Goal: Task Accomplishment & Management: Manage account settings

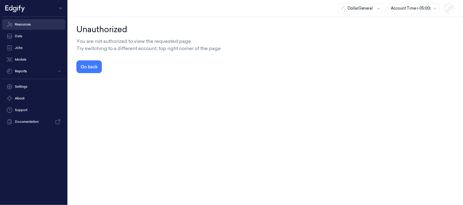
click at [22, 21] on link "Resources" at bounding box center [33, 24] width 63 height 11
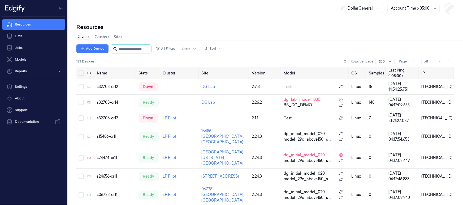
click at [138, 49] on input "string" at bounding box center [134, 49] width 32 height 8
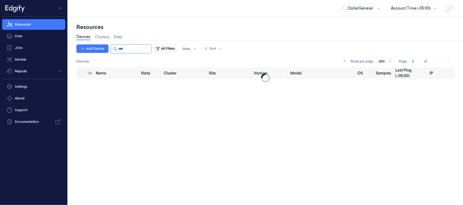
type input "*"
drag, startPoint x: 143, startPoint y: 49, endPoint x: 21, endPoint y: 45, distance: 121.5
click at [21, 45] on div "Resources Data Jobs Models Reports Settings About Support Documentation DollarG…" at bounding box center [231, 102] width 463 height 205
click at [121, 51] on input "string" at bounding box center [134, 49] width 32 height 8
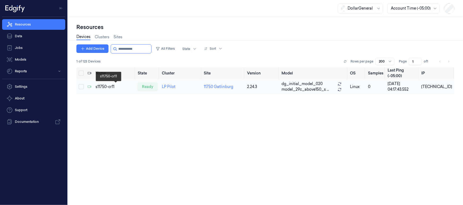
type input "**********"
click at [109, 87] on div "s11750-cr11" at bounding box center [114, 87] width 38 height 6
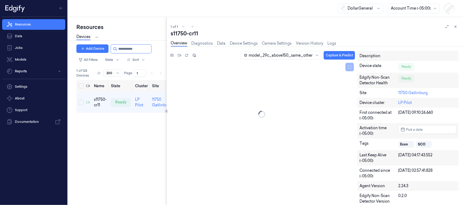
click at [167, 97] on div at bounding box center [166, 111] width 0 height 188
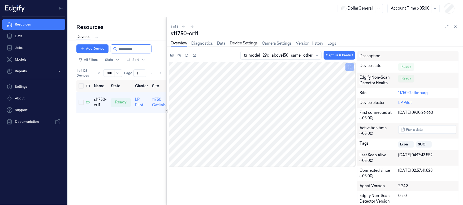
click at [244, 45] on link "Device Settings" at bounding box center [244, 43] width 28 height 6
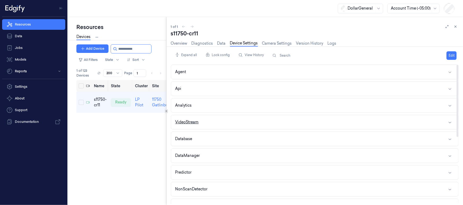
click at [189, 120] on div "VideoStream" at bounding box center [186, 122] width 23 height 6
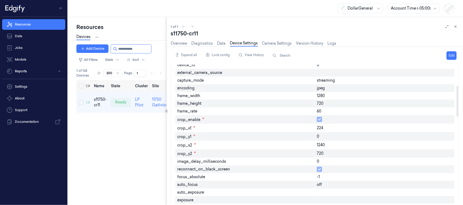
scroll to position [48, 0]
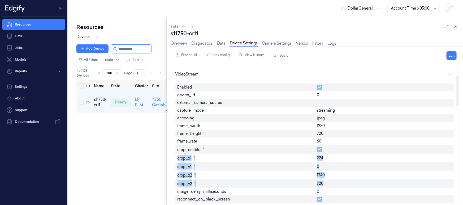
drag, startPoint x: 336, startPoint y: 182, endPoint x: 173, endPoint y: 158, distance: 164.3
copy div "crop_x1 * 224 crop_y1 * 0 crop_x2 * 1240 crop_y2 * 720"
click at [0, 35] on div "Resources Data Jobs Models Reports Settings About Support Documentation DollarG…" at bounding box center [231, 102] width 463 height 205
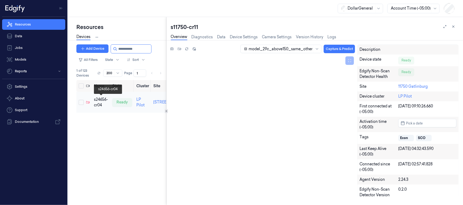
type input "**********"
click at [103, 100] on div "s24656-cr04" at bounding box center [101, 102] width 14 height 11
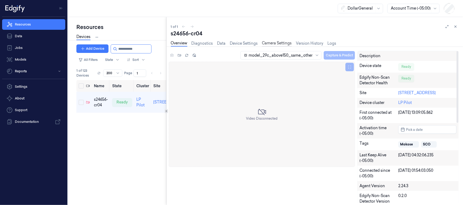
click at [277, 44] on link "Camera Settings" at bounding box center [277, 43] width 30 height 6
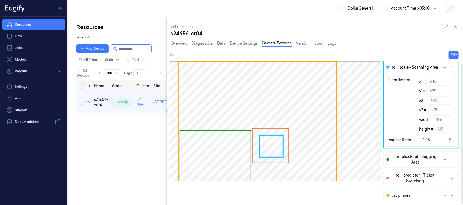
scroll to position [2, 0]
click at [403, 194] on span "crop_area" at bounding box center [401, 194] width 19 height 6
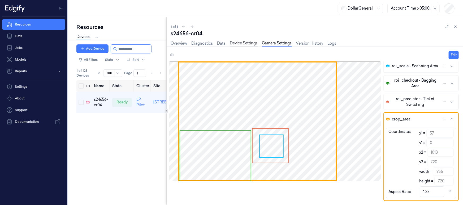
click at [236, 43] on link "Device Settings" at bounding box center [244, 43] width 28 height 6
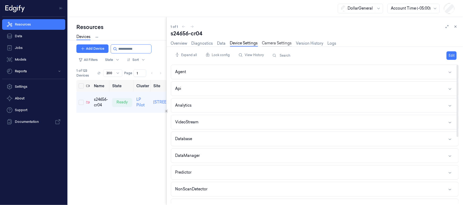
click at [269, 46] on link "Camera Settings" at bounding box center [277, 43] width 30 height 6
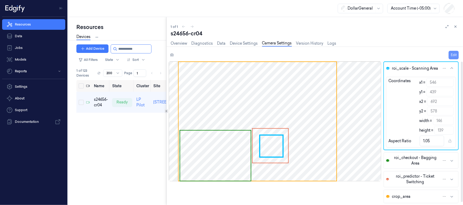
click at [456, 53] on button "Edit" at bounding box center [454, 55] width 10 height 8
click at [436, 83] on input "546" at bounding box center [439, 82] width 27 height 8
type input "545"
type input "147"
type input "1.06"
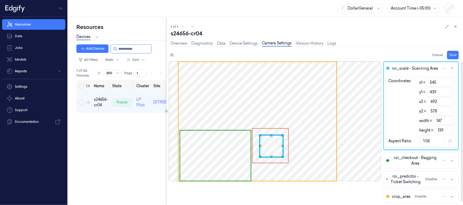
click at [450, 84] on input "545" at bounding box center [439, 82] width 27 height 8
type input "544"
type input "148"
click at [450, 84] on input "544" at bounding box center [439, 82] width 27 height 8
drag, startPoint x: 438, startPoint y: 82, endPoint x: 431, endPoint y: 82, distance: 6.9
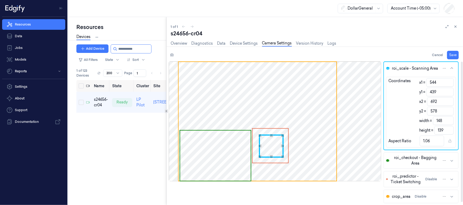
click at [431, 82] on input "544" at bounding box center [439, 82] width 27 height 8
type input "57"
type input "694"
type input "637"
type input "4.58"
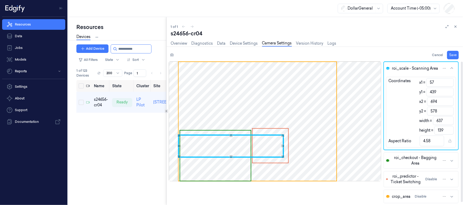
type input "572"
type input "122"
type input "0.88"
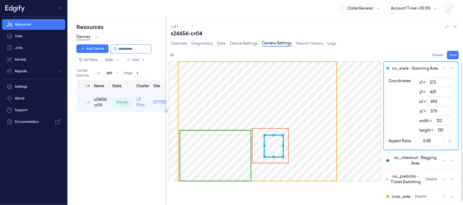
type input "57"
type input "637"
type input "4.58"
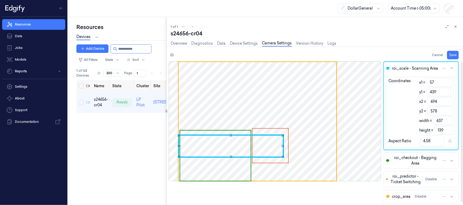
type input "57"
type input "746"
type input "689"
type input "4.96"
type input "57"
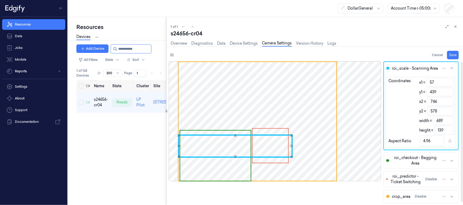
type input "798"
type input "741"
type input "5.33"
type input "57"
type input "799"
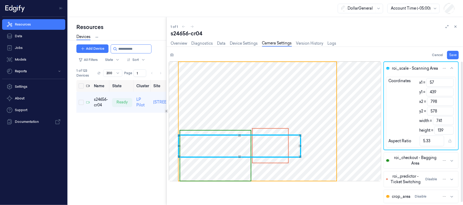
type input "742"
type input "5.34"
click at [449, 84] on input "57" at bounding box center [439, 82] width 27 height 8
type input "57"
type input "800"
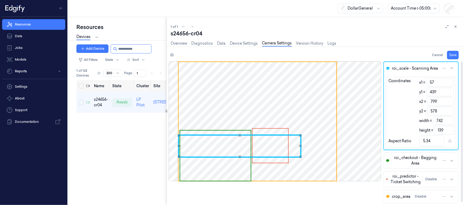
type input "743"
type input "5.35"
click at [449, 84] on input "57" at bounding box center [439, 82] width 27 height 8
type input "57"
type input "801"
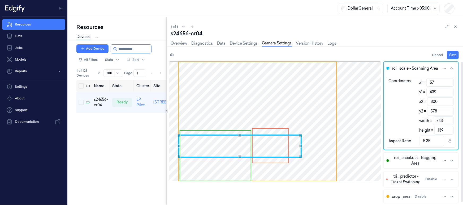
type input "744"
click at [449, 84] on input "57" at bounding box center [439, 82] width 27 height 8
type input "57"
type input "802"
type input "745"
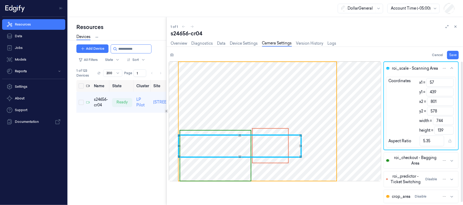
type input "5.36"
click at [449, 84] on input "57" at bounding box center [439, 82] width 27 height 8
type input "57"
type input "803"
type input "746"
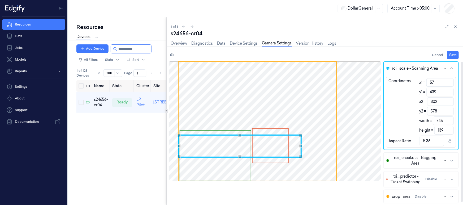
type input "5.37"
click at [449, 84] on input "57" at bounding box center [439, 82] width 27 height 8
type input "57"
type input "804"
type input "747"
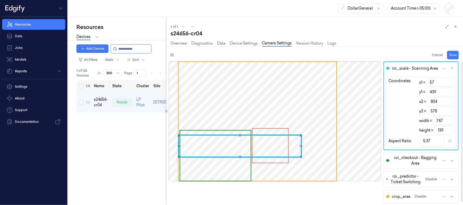
click at [449, 84] on input "57" at bounding box center [439, 82] width 27 height 8
type input "57"
type input "805"
type input "748"
type input "5.38"
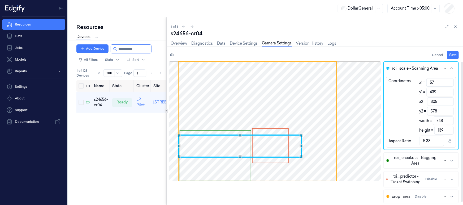
click at [449, 84] on input "57" at bounding box center [439, 82] width 27 height 8
click at [442, 83] on input "57" at bounding box center [439, 82] width 27 height 8
type input "58"
type input "747"
type input "5.37"
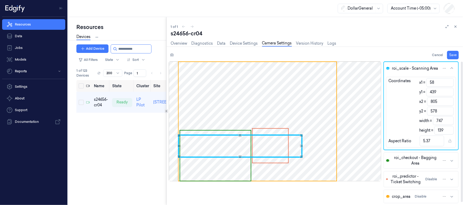
click at [449, 80] on input "58" at bounding box center [439, 82] width 27 height 8
type input "59"
type input "746"
click at [449, 80] on input "59" at bounding box center [439, 82] width 27 height 8
type input "60"
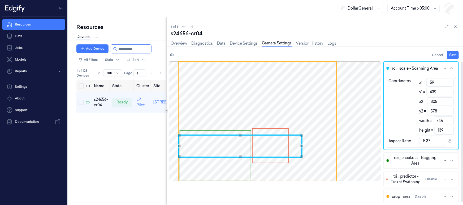
type input "745"
type input "5.36"
click at [449, 80] on input "60" at bounding box center [439, 82] width 27 height 8
type input "61"
type input "744"
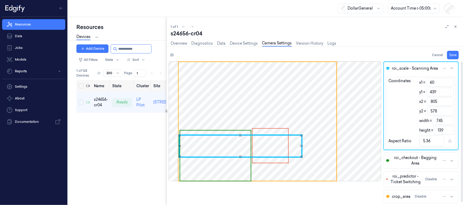
type input "5.35"
click at [449, 80] on input "61" at bounding box center [439, 82] width 27 height 8
type input "62"
type input "743"
click at [449, 80] on input "62" at bounding box center [439, 82] width 27 height 8
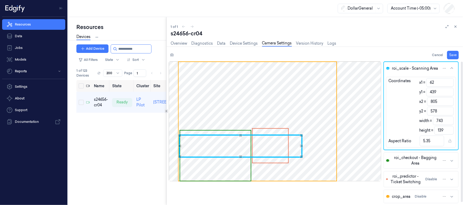
drag, startPoint x: 418, startPoint y: 81, endPoint x: 383, endPoint y: 81, distance: 35.0
click at [383, 81] on div "roi_scale - Scanning Area Coordinates x1 = 62 y1 = 439 x2 = 805 y2 = 578 width …" at bounding box center [420, 105] width 75 height 89
type input "57"
type input "857"
type input "800"
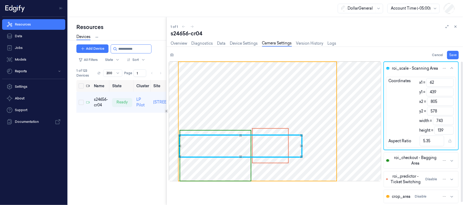
type input "5.76"
type input "575"
type input "282"
type input "2.03"
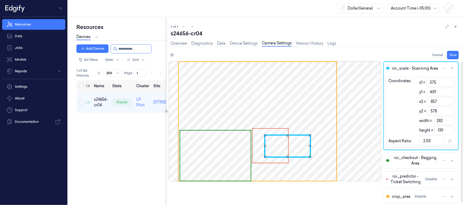
type input "1013"
type input "-156"
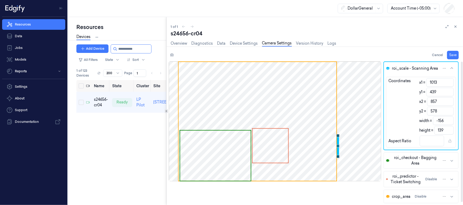
type input "101"
type input "756"
type input "5.44"
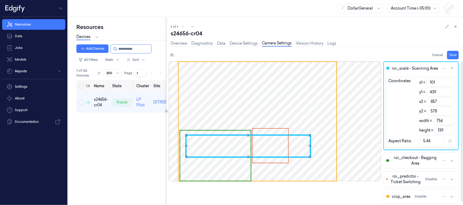
type input "57"
type input "904"
type input "847"
type input "6.09"
type input "57"
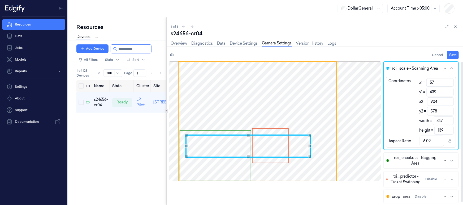
type input "956"
type input "899"
type input "6.47"
type input "57"
type input "1008"
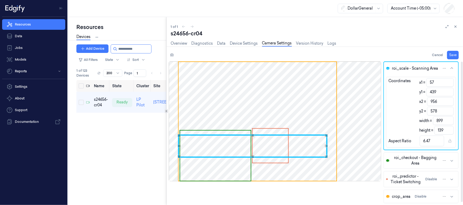
type input "951"
type input "6.84"
type input "57"
type input "1013"
type input "956"
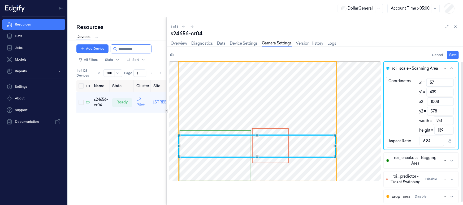
type input "6.88"
type input "572"
type input "441"
type input "3.17"
type input "1013"
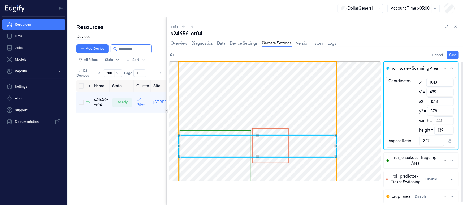
type input "0"
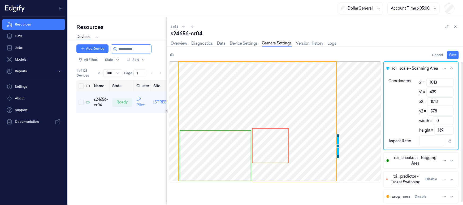
type input "101"
type input "912"
type input "6.56"
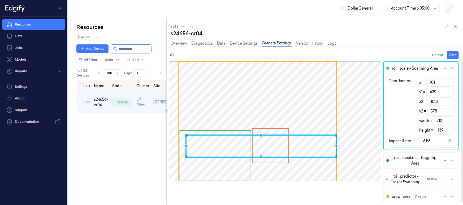
type input "57"
type input "956"
type input "6.88"
type input "57"
drag, startPoint x: 441, startPoint y: 93, endPoint x: 400, endPoint y: 93, distance: 41.1
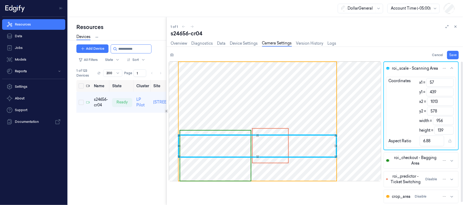
click at [400, 93] on div "Coordinates x1 = 57 y1 = 439 x2 = 1013 y2 = 578 width = 956 height = 139" at bounding box center [420, 106] width 69 height 56
type input "0"
type input "578"
type input "1.65"
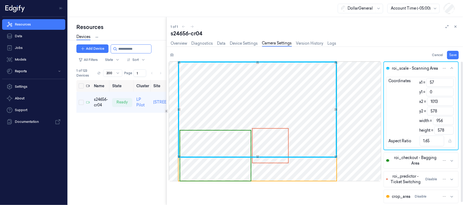
type input "0"
type input "57"
type input "0"
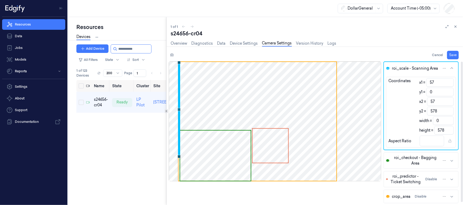
click at [359, 101] on div "roi_scale - Scanning Area Coordinates x1 = 57 y1 = 0 x2 = 57 y2 = 578 width = 0…" at bounding box center [316, 132] width 294 height 143
type input "57"
click at [377, 107] on div "roi_scale - Scanning Area Coordinates x1 = 57 y1 = 0 x2 = 57 y2 = 578 width = 0…" at bounding box center [316, 132] width 294 height 143
type input "0"
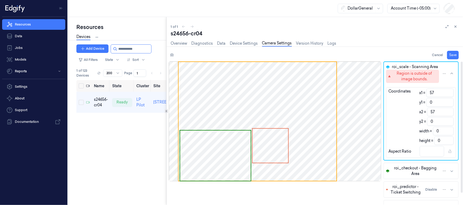
type input "0"
type input "57"
drag, startPoint x: 435, startPoint y: 113, endPoint x: 405, endPoint y: 109, distance: 29.9
click at [402, 110] on div "Coordinates x1 = 57 y1 = 0 x2 = 57 y2 = 0 width = 0 height = 0" at bounding box center [420, 116] width 69 height 56
click at [436, 92] on input "57" at bounding box center [439, 92] width 27 height 8
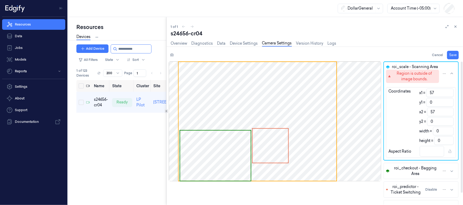
type input "57"
type input "109"
type input "52"
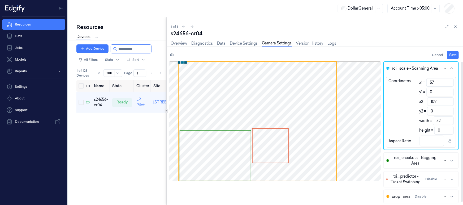
type input "573"
type input "-464"
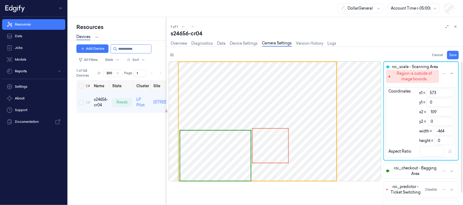
type input "572"
type input "-463"
click at [449, 94] on input "572" at bounding box center [439, 92] width 27 height 8
type input "571"
type input "-462"
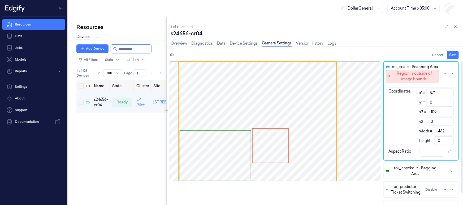
click at [449, 94] on input "571" at bounding box center [439, 92] width 27 height 8
type input "570"
type input "-461"
type input "569"
type input "-460"
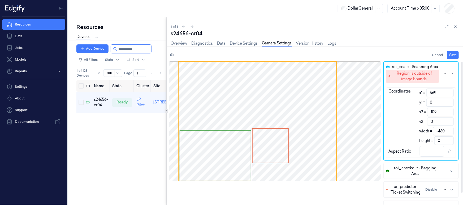
type input "568"
type input "-459"
type input "567"
type input "-458"
type input "566"
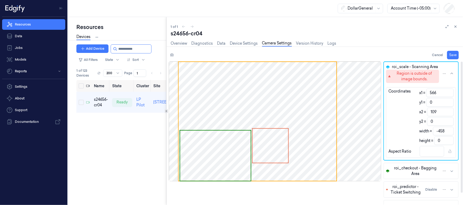
type input "-457"
type input "565"
type input "-456"
type input "564"
type input "-455"
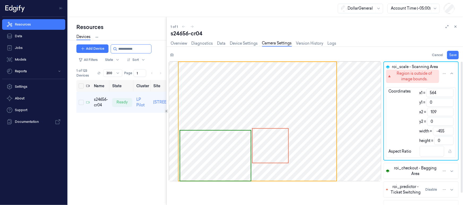
type input "563"
type input "-454"
type input "562"
type input "-453"
type input "561"
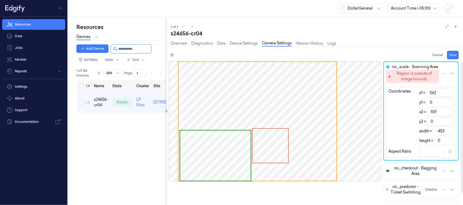
type input "-452"
type input "560"
type input "-451"
type input "559"
type input "-450"
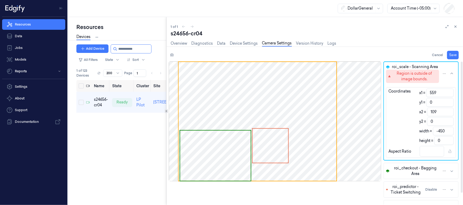
type input "558"
type input "-449"
type input "557"
type input "-448"
type input "556"
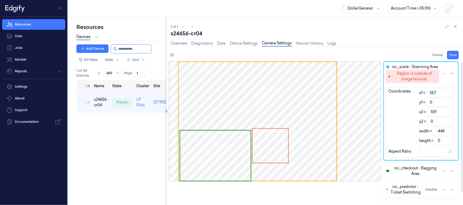
type input "-447"
type input "555"
type input "-446"
type input "554"
type input "-445"
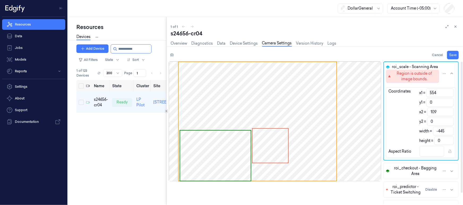
type input "553"
type input "-444"
type input "552"
type input "-443"
type input "551"
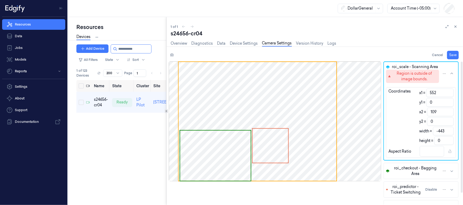
type input "-442"
click at [449, 94] on input "551" at bounding box center [439, 92] width 27 height 8
type input "552"
type input "-443"
type input "552"
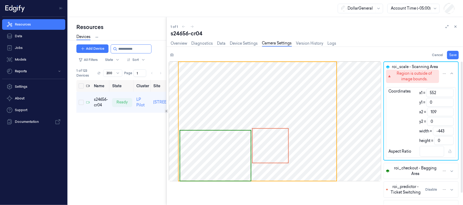
click at [449, 90] on input "552" at bounding box center [439, 92] width 27 height 8
click at [441, 103] on input "0" at bounding box center [439, 102] width 27 height 8
type input "1"
type input "-1"
type input "2"
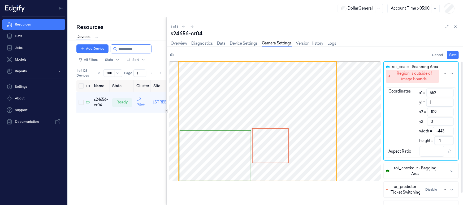
type input "-2"
type input "3"
type input "-3"
type input "4"
type input "-4"
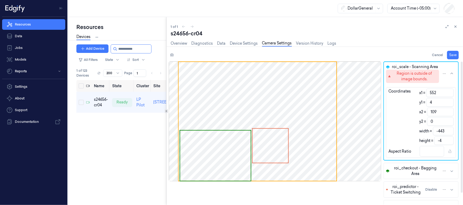
type input "5"
type input "-5"
type input "6"
type input "-6"
type input "7"
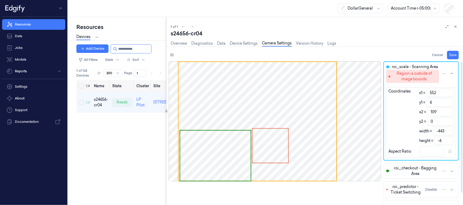
type input "-7"
type input "8"
type input "-8"
type input "9"
type input "-9"
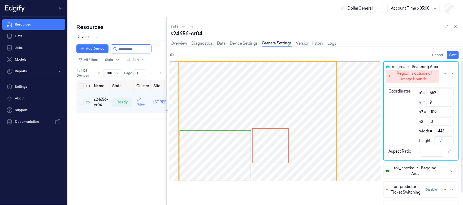
type input "10"
type input "-10"
type input "11"
type input "-11"
type input "12"
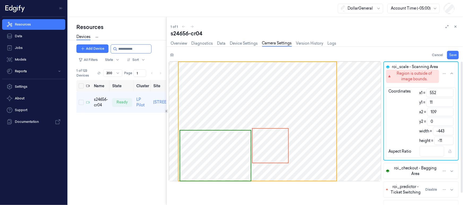
type input "-12"
type input "13"
type input "-13"
click at [449, 101] on input "13" at bounding box center [439, 102] width 27 height 8
type input "14"
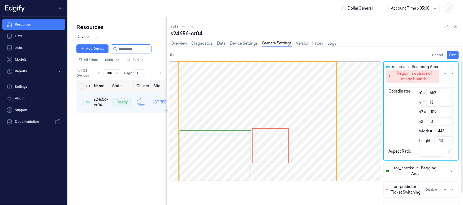
type input "-14"
click at [449, 101] on input "14" at bounding box center [439, 102] width 27 height 8
drag, startPoint x: 433, startPoint y: 102, endPoint x: 408, endPoint y: 100, distance: 25.6
click at [408, 100] on div "Coordinates x1 = 552 y1 = 14 x2 = 109 y2 = 0 width = -443 height = -14" at bounding box center [420, 116] width 69 height 56
type input "4"
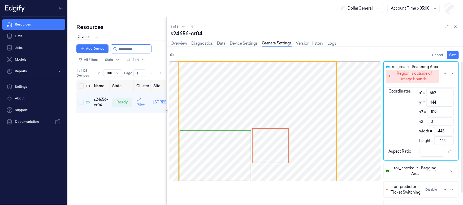
click at [445, 112] on input "109" at bounding box center [440, 111] width 27 height 8
click at [446, 130] on input "-443" at bounding box center [443, 131] width 21 height 8
drag, startPoint x: 436, startPoint y: 113, endPoint x: 413, endPoint y: 111, distance: 22.9
click at [413, 111] on div "Coordinates x1 = 552 y1 = 444 x2 = 109 y2 = 0 width = -443 height = -444" at bounding box center [420, 116] width 69 height 56
drag, startPoint x: 440, startPoint y: 130, endPoint x: 450, endPoint y: 128, distance: 9.8
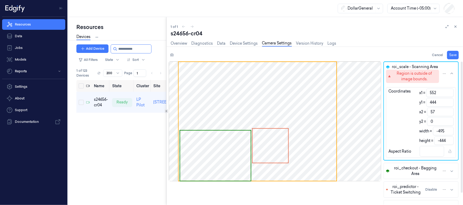
click at [423, 129] on div "width = -495" at bounding box center [436, 131] width 34 height 8
click at [449, 129] on input "0" at bounding box center [443, 131] width 21 height 8
click at [449, 129] on input "1" at bounding box center [443, 131] width 21 height 8
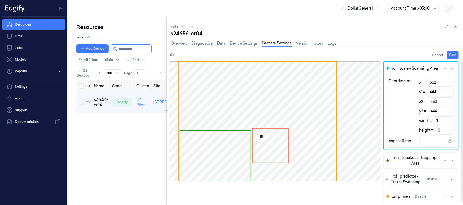
click at [449, 129] on input "0" at bounding box center [443, 130] width 19 height 8
click at [444, 120] on input "1" at bounding box center [443, 120] width 21 height 8
drag, startPoint x: 441, startPoint y: 120, endPoint x: 410, endPoint y: 118, distance: 30.8
click at [410, 118] on div "Coordinates x1 = 552 y1 = 444 x2 = 553 y2 = 444 width = 1 height = 0" at bounding box center [420, 106] width 69 height 56
drag, startPoint x: 442, startPoint y: 130, endPoint x: 427, endPoint y: 130, distance: 14.9
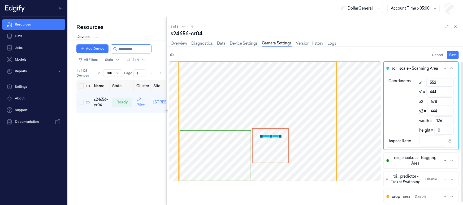
click at [427, 130] on div "height = 0" at bounding box center [436, 130] width 34 height 8
click at [439, 131] on input "0132" at bounding box center [443, 130] width 19 height 8
click at [453, 54] on button "Save" at bounding box center [453, 55] width 12 height 8
click at [365, 58] on div "Cancel Save" at bounding box center [314, 55] width 290 height 8
click at [238, 43] on link "Device Settings" at bounding box center [244, 43] width 28 height 6
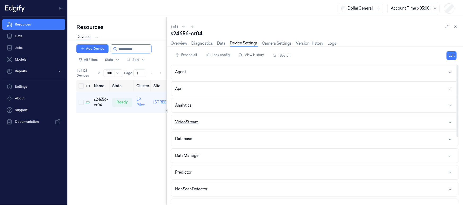
click at [188, 119] on button "VideoStream" at bounding box center [314, 122] width 287 height 14
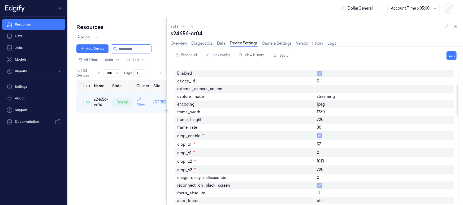
scroll to position [56, 0]
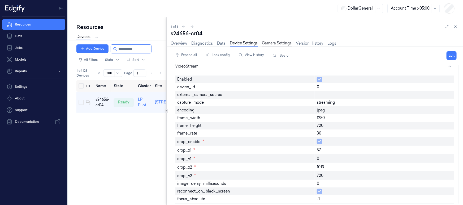
click at [279, 41] on link "Camera Settings" at bounding box center [277, 43] width 30 height 6
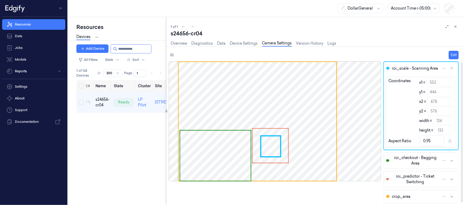
scroll to position [2, 0]
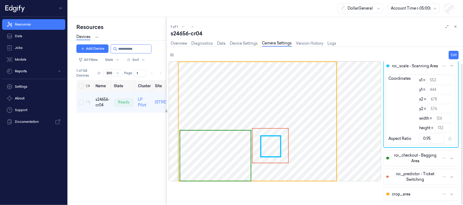
click at [419, 194] on button "crop_area" at bounding box center [421, 193] width 74 height 13
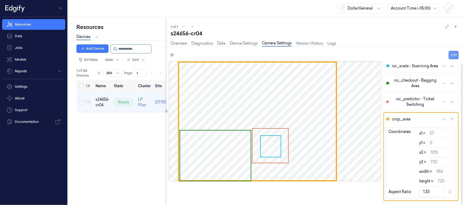
click at [456, 51] on button "Edit" at bounding box center [454, 55] width 10 height 8
click at [438, 133] on input "57" at bounding box center [439, 133] width 27 height 8
click at [449, 132] on input "61" at bounding box center [439, 133] width 27 height 8
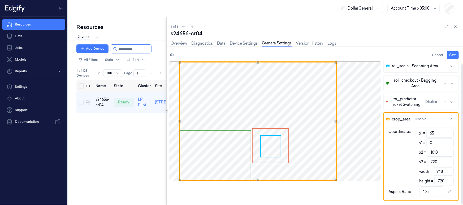
click at [449, 132] on input "65" at bounding box center [439, 133] width 27 height 8
click at [449, 132] on input "69" at bounding box center [439, 133] width 27 height 8
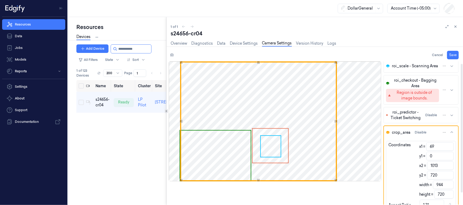
click at [449, 132] on button "crop_area Disable" at bounding box center [421, 132] width 74 height 13
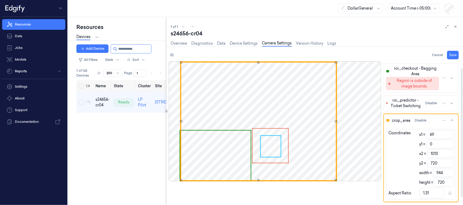
scroll to position [16, 0]
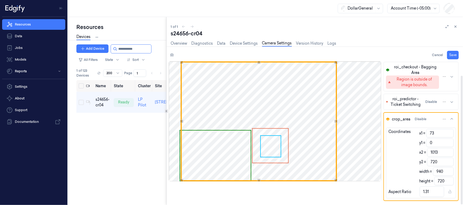
click at [449, 131] on input "73" at bounding box center [439, 133] width 27 height 8
click at [449, 131] on input "77" at bounding box center [439, 133] width 27 height 8
click at [449, 131] on input "81" at bounding box center [439, 133] width 27 height 8
click at [449, 131] on input "85" at bounding box center [439, 133] width 27 height 8
click at [449, 133] on input "81" at bounding box center [439, 133] width 27 height 8
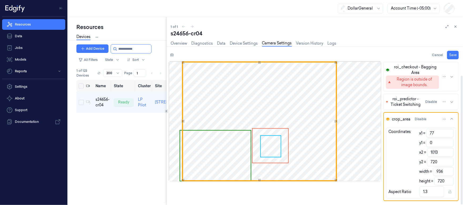
click at [449, 133] on input "77" at bounding box center [439, 133] width 27 height 8
click at [449, 133] on input "73" at bounding box center [439, 133] width 27 height 8
click at [449, 133] on input "69" at bounding box center [439, 133] width 27 height 8
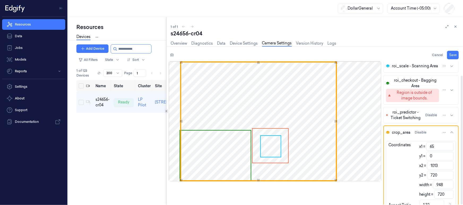
click at [449, 142] on input "65" at bounding box center [439, 146] width 27 height 8
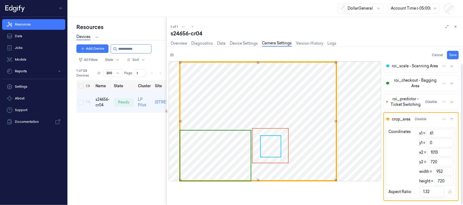
click at [449, 133] on input "61" at bounding box center [439, 133] width 27 height 8
click at [449, 133] on input "57" at bounding box center [439, 133] width 27 height 8
click at [449, 133] on input "53" at bounding box center [439, 133] width 27 height 8
click at [449, 133] on input "49" at bounding box center [439, 133] width 27 height 8
click at [449, 133] on input "45" at bounding box center [439, 133] width 27 height 8
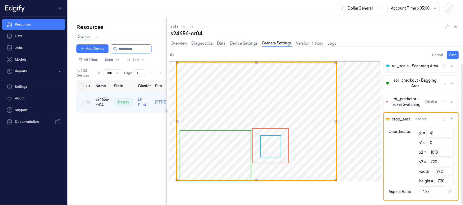
click at [449, 133] on input "41" at bounding box center [439, 133] width 27 height 8
click at [449, 133] on input "37" at bounding box center [439, 133] width 27 height 8
click at [449, 133] on input "33" at bounding box center [439, 133] width 27 height 8
click at [449, 133] on input "29" at bounding box center [439, 133] width 27 height 8
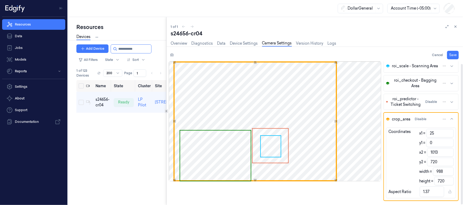
click at [449, 133] on input "25" at bounding box center [439, 133] width 27 height 8
click at [449, 133] on input "21" at bounding box center [439, 133] width 27 height 8
click at [449, 133] on input "17" at bounding box center [439, 133] width 27 height 8
click at [449, 133] on input "13" at bounding box center [439, 133] width 27 height 8
click at [449, 133] on input "9" at bounding box center [439, 133] width 27 height 8
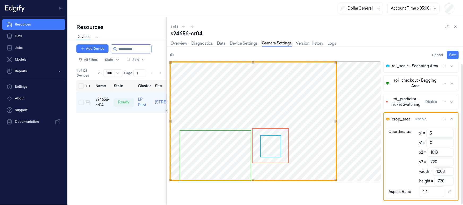
click at [449, 133] on input "5" at bounding box center [439, 133] width 27 height 8
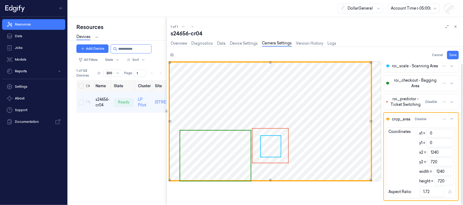
click at [449, 133] on input "0" at bounding box center [439, 133] width 27 height 8
click at [388, 36] on div "s24656-cr04" at bounding box center [315, 33] width 288 height 7
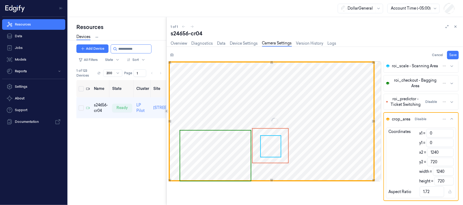
drag, startPoint x: 142, startPoint y: 48, endPoint x: 57, endPoint y: 41, distance: 85.2
click at [57, 41] on div "Resources Data Jobs Models Reports Settings About Support Documentation DollarG…" at bounding box center [231, 102] width 463 height 205
paste input "**********"
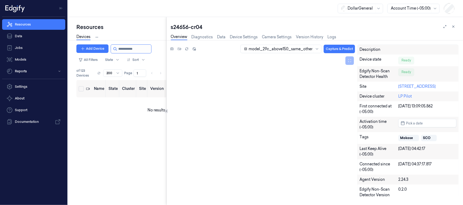
click at [117, 49] on div at bounding box center [131, 48] width 41 height 9
click at [118, 49] on input "string" at bounding box center [134, 49] width 32 height 8
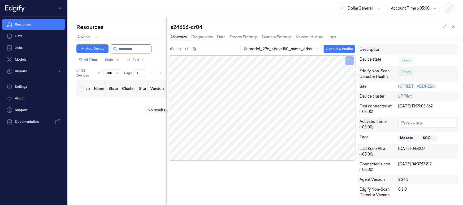
drag, startPoint x: 137, startPoint y: 50, endPoint x: 73, endPoint y: 45, distance: 64.2
click at [73, 45] on div "Resources Devices Clusters Sites Add Device All Filters State Sort of 123 Devic…" at bounding box center [117, 111] width 98 height 188
paste input "**********"
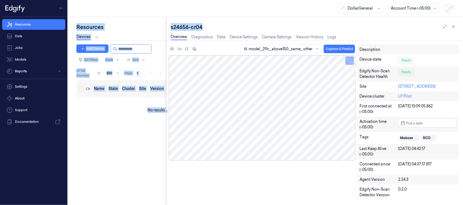
drag, startPoint x: 217, startPoint y: 28, endPoint x: 155, endPoint y: 23, distance: 62.0
click at [155, 23] on div "Resources Devices Clusters Sites Add Device All Filters State Sort of 123 Devic…" at bounding box center [265, 111] width 395 height 188
click at [245, 22] on div "s24656-cr04 Overview Diagnostics Data Device Settings Camera Settings Version H…" at bounding box center [315, 111] width 296 height 188
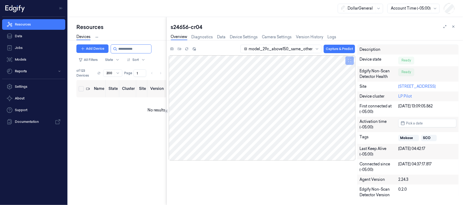
drag, startPoint x: 136, startPoint y: 48, endPoint x: 71, endPoint y: 48, distance: 65.8
click at [71, 48] on div "Resources Devices Clusters Sites Add Device All Filters State Sort of 123 Devic…" at bounding box center [117, 111] width 98 height 188
